Goal: Task Accomplishment & Management: Use online tool/utility

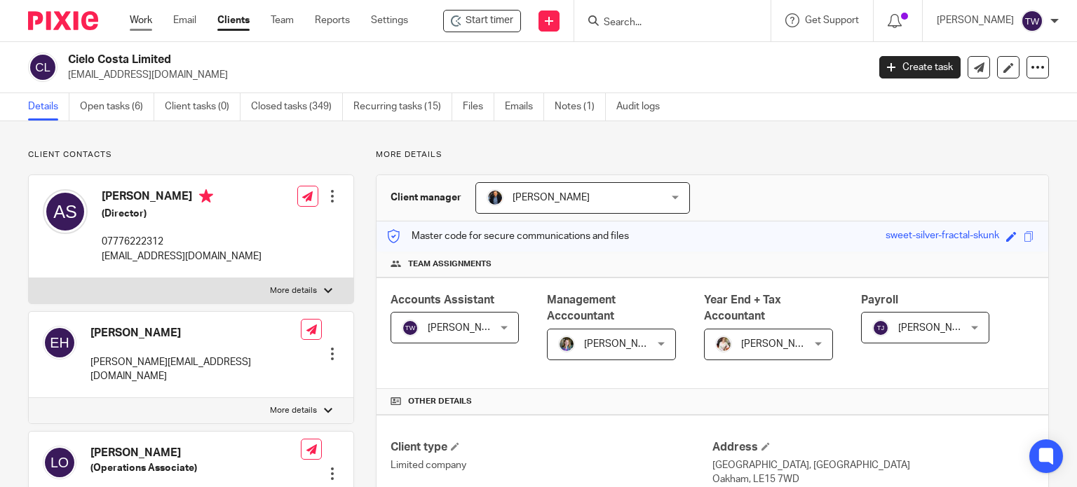
click at [146, 22] on link "Work" at bounding box center [141, 20] width 22 height 14
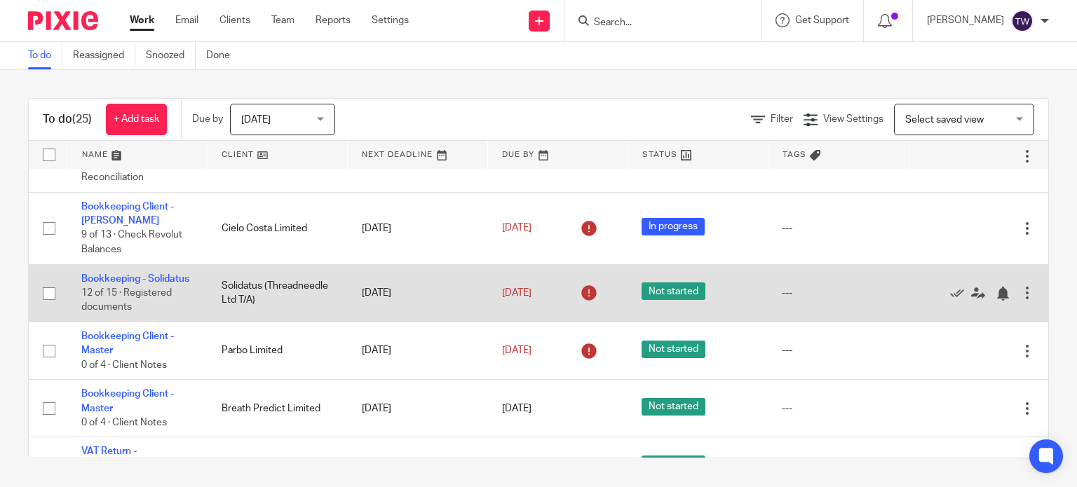
scroll to position [1253, 0]
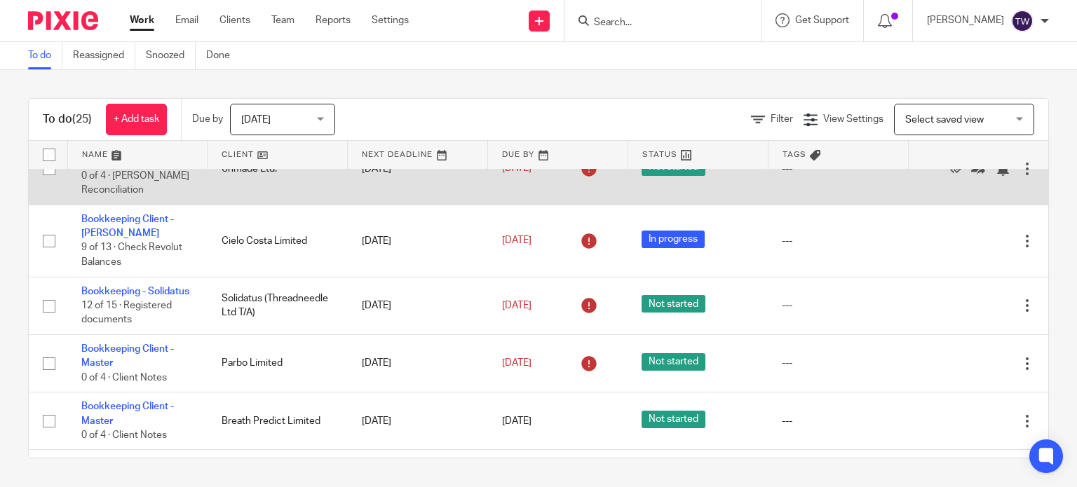
click at [104, 166] on link "Bookkeeping Client - Unmade" at bounding box center [127, 154] width 93 height 24
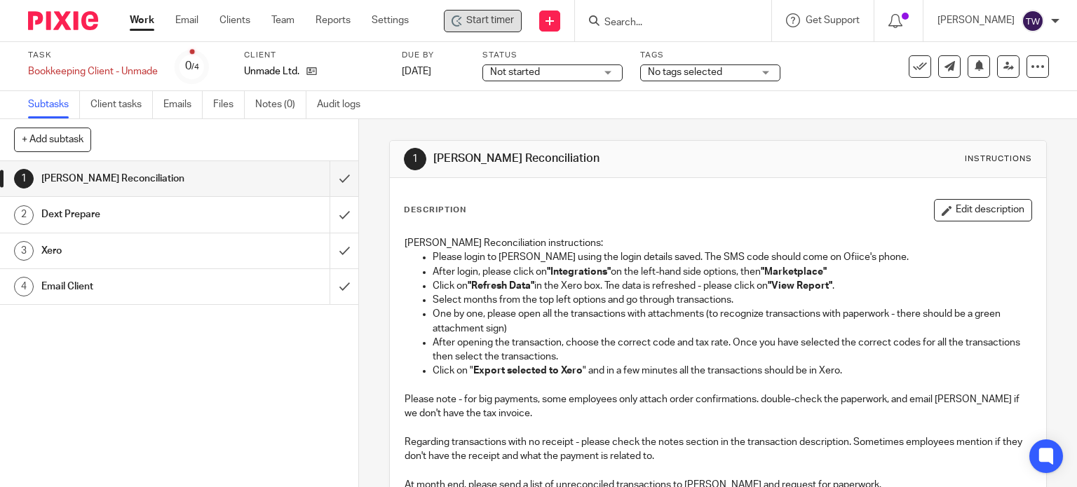
click at [510, 11] on div "Start timer" at bounding box center [483, 21] width 78 height 22
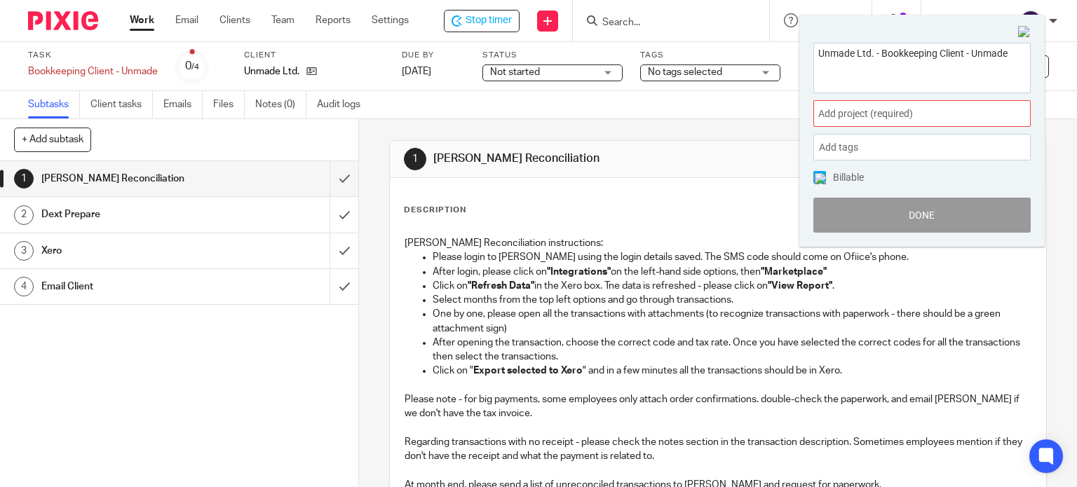
click at [847, 114] on span "Add project (required) :" at bounding box center [906, 114] width 177 height 15
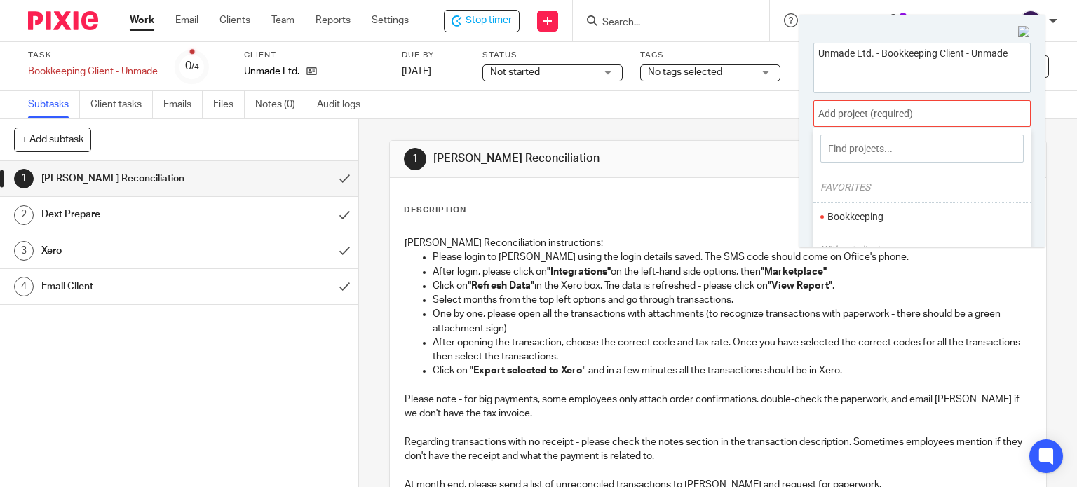
click at [851, 214] on li "Bookkeeping" at bounding box center [918, 217] width 183 height 15
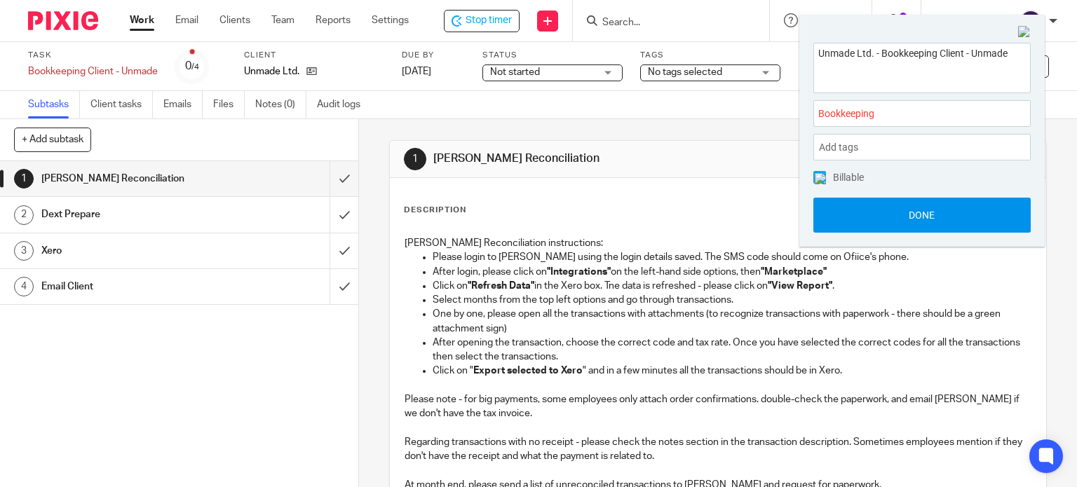
click at [835, 221] on button "Done" at bounding box center [921, 215] width 217 height 35
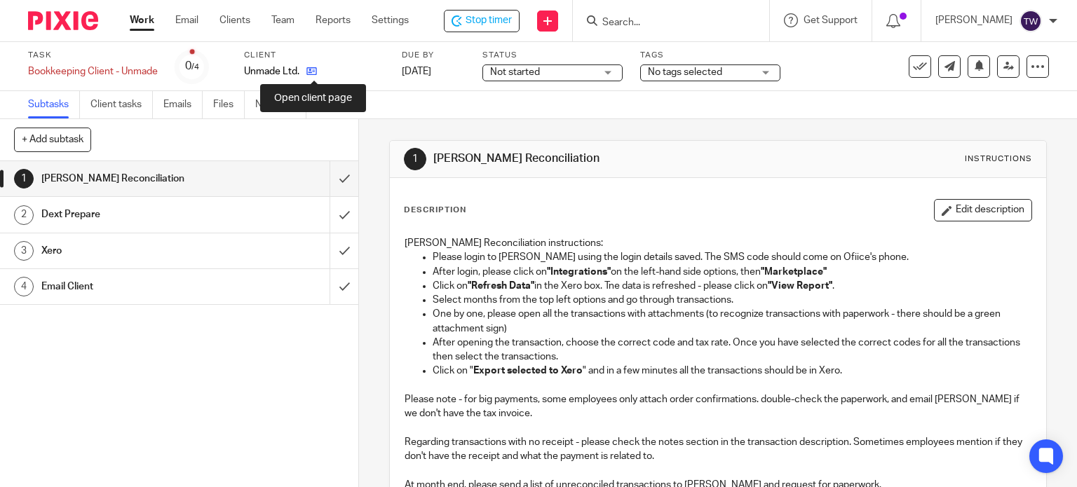
click at [317, 69] on icon at bounding box center [311, 71] width 11 height 11
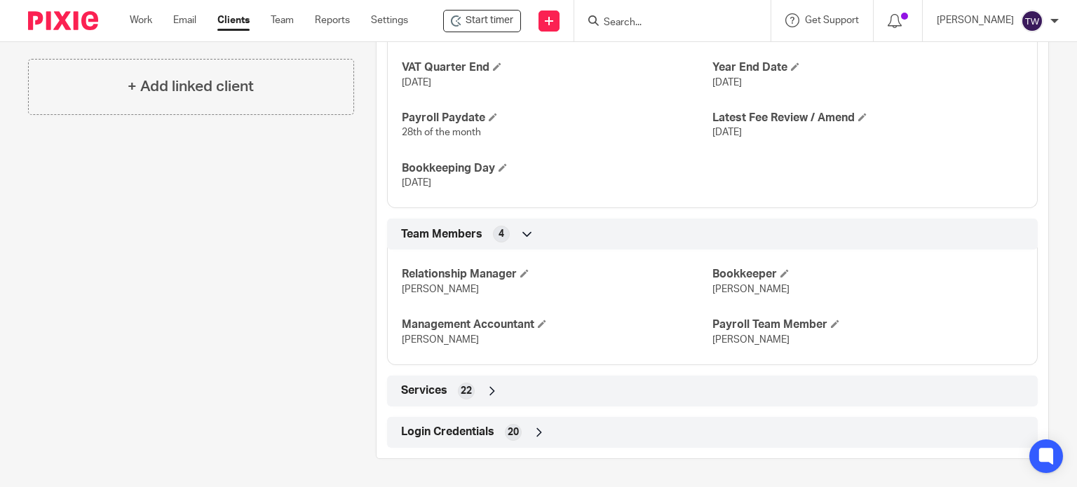
scroll to position [995, 0]
click at [477, 428] on span "Login Credentials" at bounding box center [447, 432] width 93 height 15
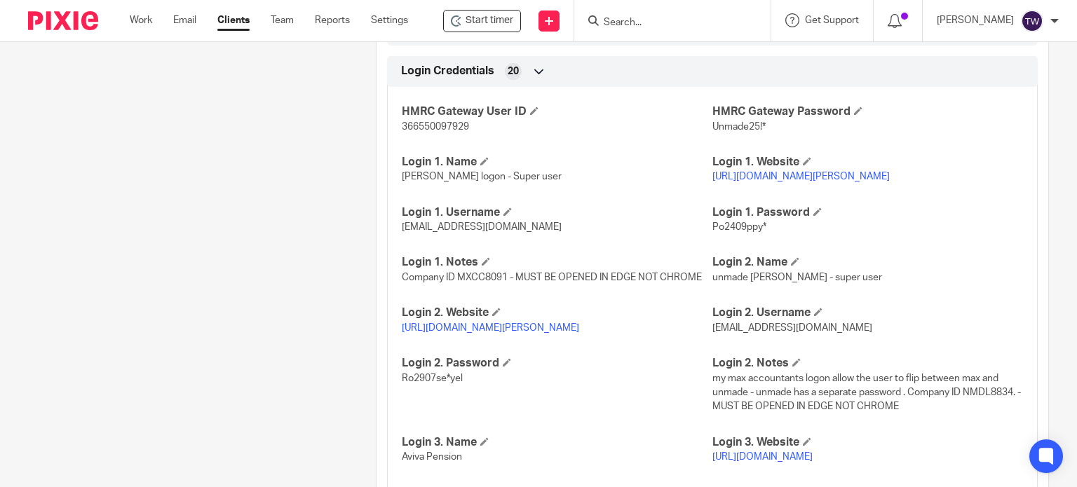
scroll to position [1346, 0]
drag, startPoint x: 538, startPoint y: 253, endPoint x: 392, endPoint y: 265, distance: 145.6
click at [392, 265] on div "HMRC Gateway User ID 366550097929 HMRC Gateway Password Unmade25!* Login 1. Nam…" at bounding box center [712, 353] width 650 height 557
copy span "nickyp@maxaccountants.co.uk"
drag, startPoint x: 764, startPoint y: 254, endPoint x: 704, endPoint y: 257, distance: 60.3
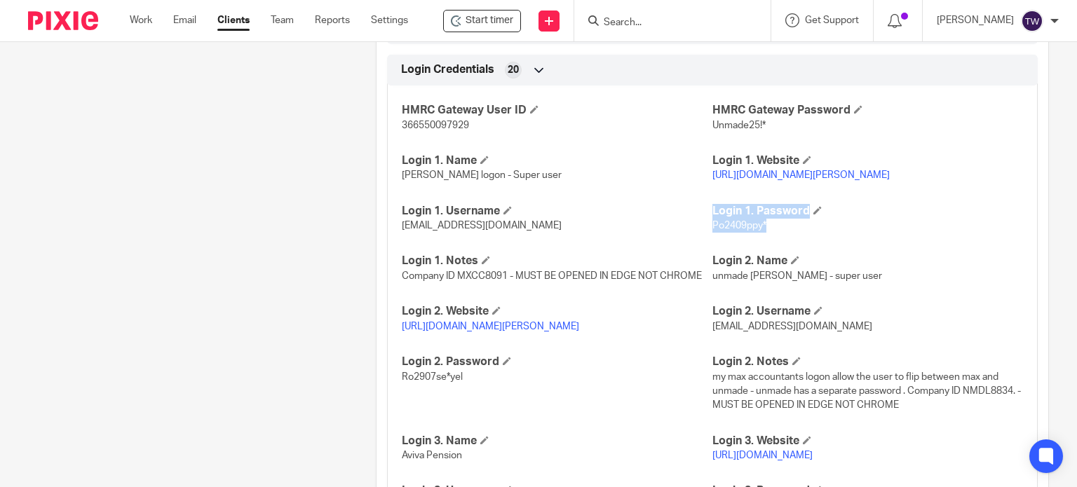
click at [704, 257] on div "HMRC Gateway User ID 366550097929 HMRC Gateway Password Unmade25!* Login 1. Nam…" at bounding box center [712, 353] width 650 height 557
click at [765, 260] on div "HMRC Gateway User ID 366550097929 HMRC Gateway Password Unmade25!* Login 1. Nam…" at bounding box center [712, 353] width 650 height 557
drag, startPoint x: 762, startPoint y: 257, endPoint x: 706, endPoint y: 261, distance: 56.2
click at [706, 261] on div "HMRC Gateway User ID 366550097929 HMRC Gateway Password Unmade25!* Login 1. Nam…" at bounding box center [712, 353] width 650 height 557
copy span "Po2409ppy*"
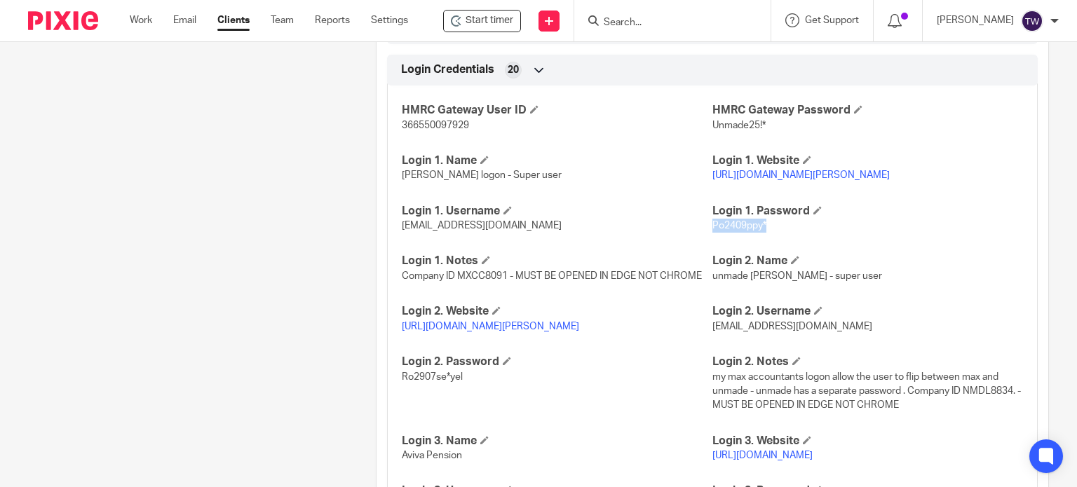
click at [835, 180] on link "https://manage.soldo.com/business-console/main-app-container/#/authentication-m…" at bounding box center [800, 175] width 177 height 10
drag, startPoint x: 537, startPoint y: 257, endPoint x: 397, endPoint y: 255, distance: 139.5
click at [402, 233] on p "nickyp@maxaccountants.co.uk" at bounding box center [557, 226] width 310 height 14
copy span "nickyp@maxaccountants.co.uk"
drag, startPoint x: 762, startPoint y: 252, endPoint x: 704, endPoint y: 259, distance: 57.9
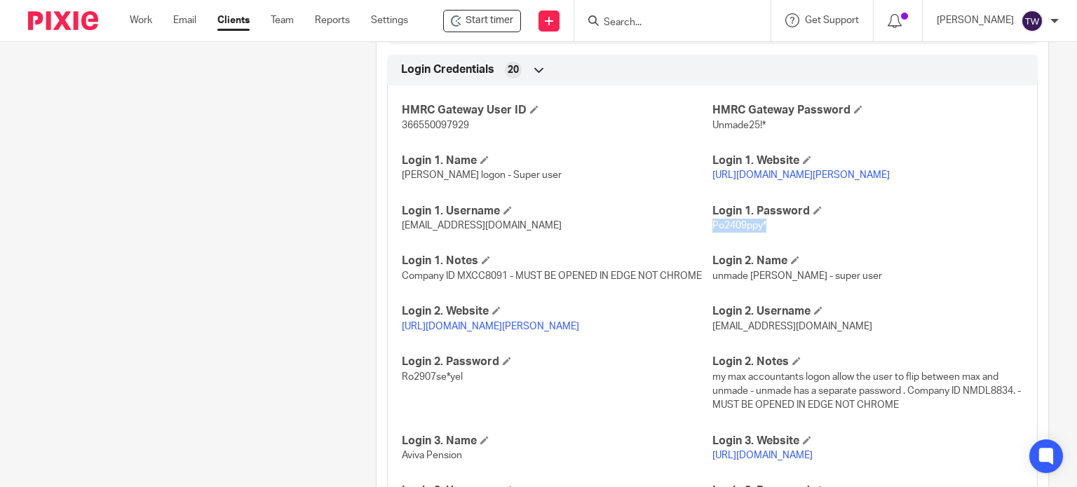
click at [712, 233] on p "Po2409ppy*" at bounding box center [867, 226] width 310 height 14
copy span "Po2409ppy*"
click at [468, 384] on p "Ro2907se*yel" at bounding box center [557, 377] width 310 height 14
drag, startPoint x: 466, startPoint y: 417, endPoint x: 399, endPoint y: 423, distance: 67.5
click at [402, 384] on p "Ro2907se*yel" at bounding box center [557, 377] width 310 height 14
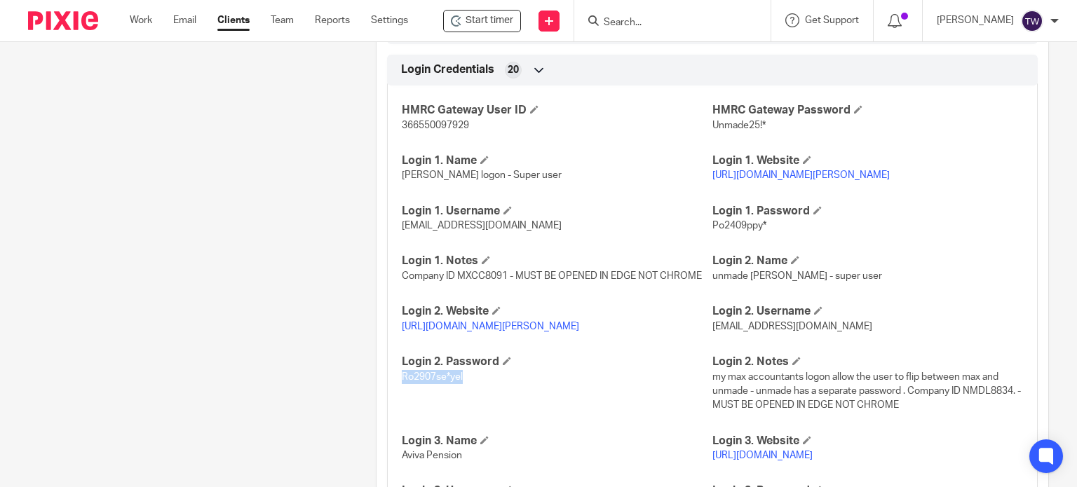
copy span "Ro2907se*yel"
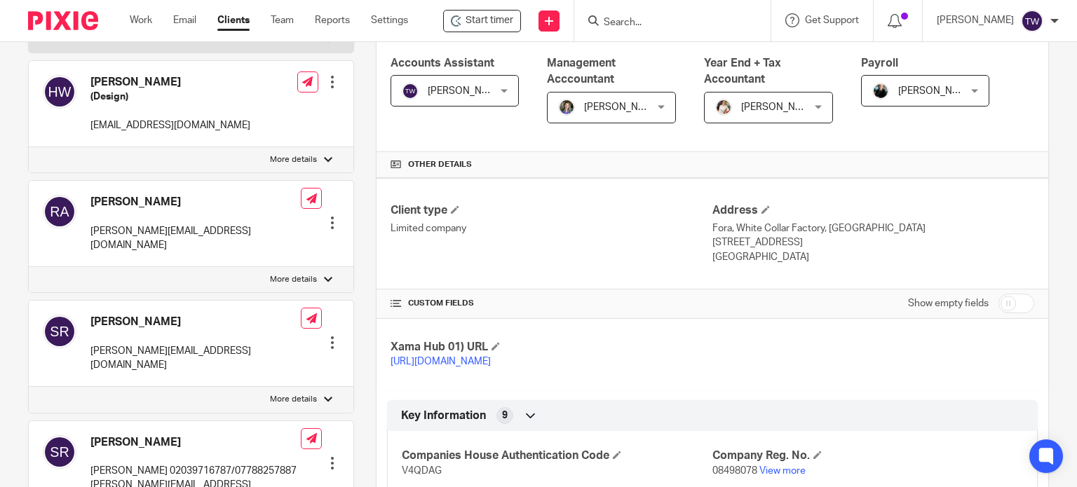
scroll to position [84, 0]
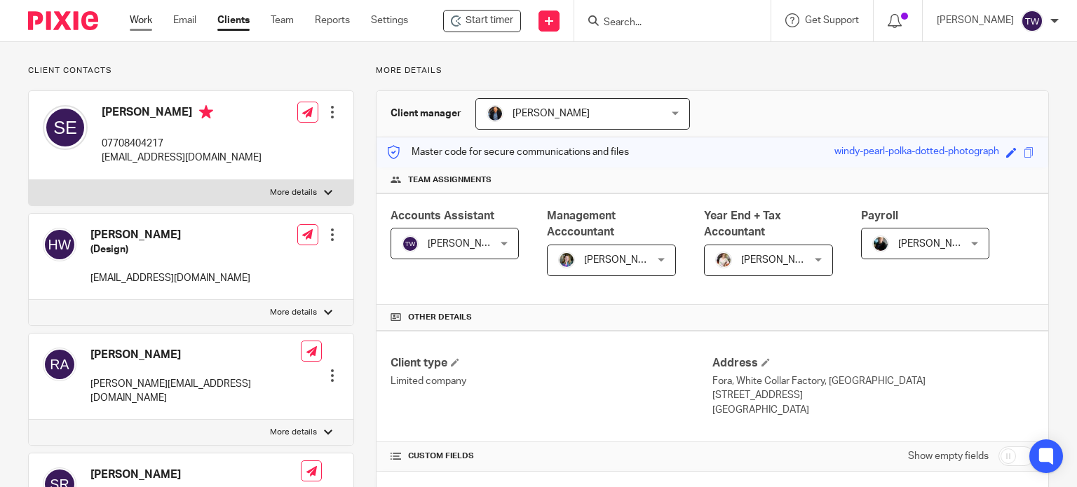
click at [149, 23] on link "Work" at bounding box center [141, 20] width 22 height 14
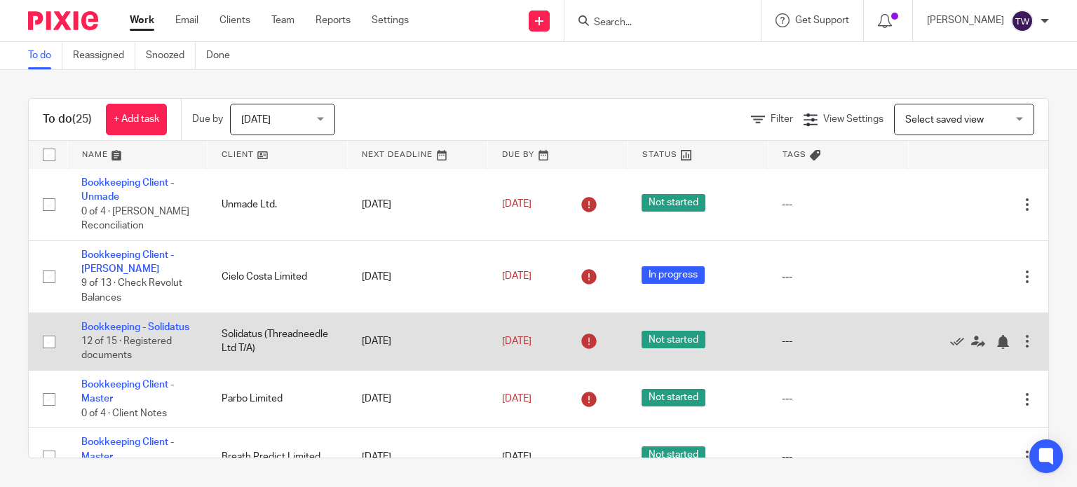
scroll to position [1183, 0]
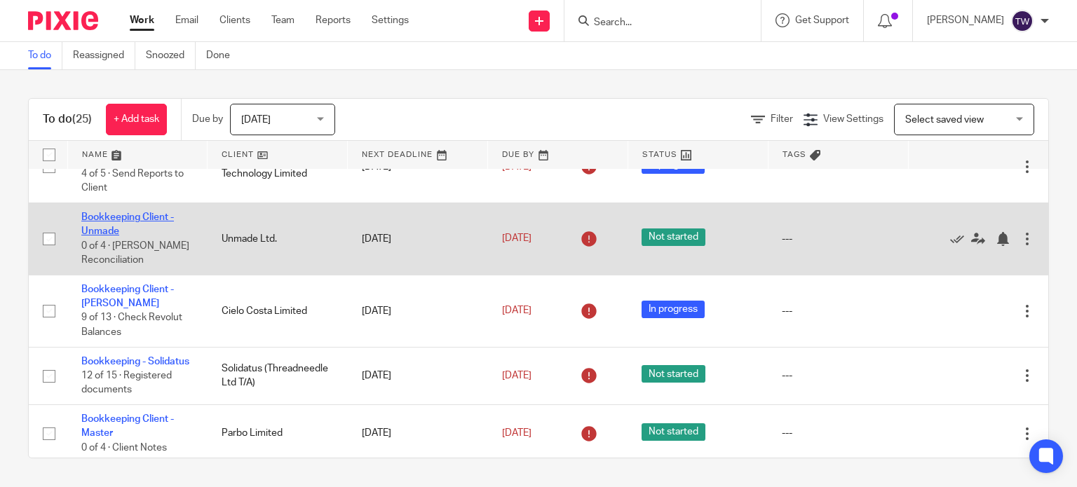
click at [132, 236] on link "Bookkeeping Client - Unmade" at bounding box center [127, 224] width 93 height 24
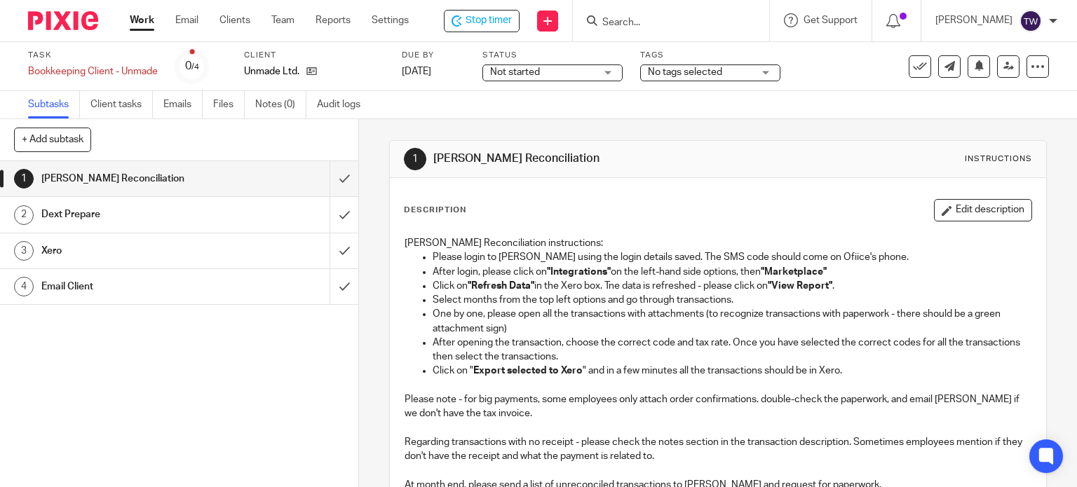
click at [503, 77] on span "Not started" at bounding box center [542, 72] width 105 height 15
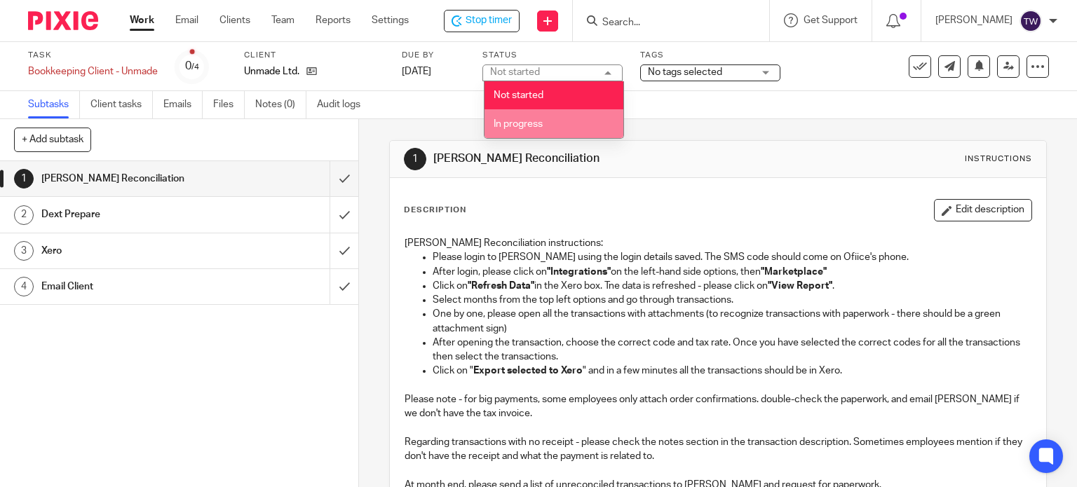
drag, startPoint x: 500, startPoint y: 119, endPoint x: 493, endPoint y: 125, distance: 9.4
click at [500, 120] on span "In progress" at bounding box center [517, 124] width 49 height 10
